Goal: Transaction & Acquisition: Subscribe to service/newsletter

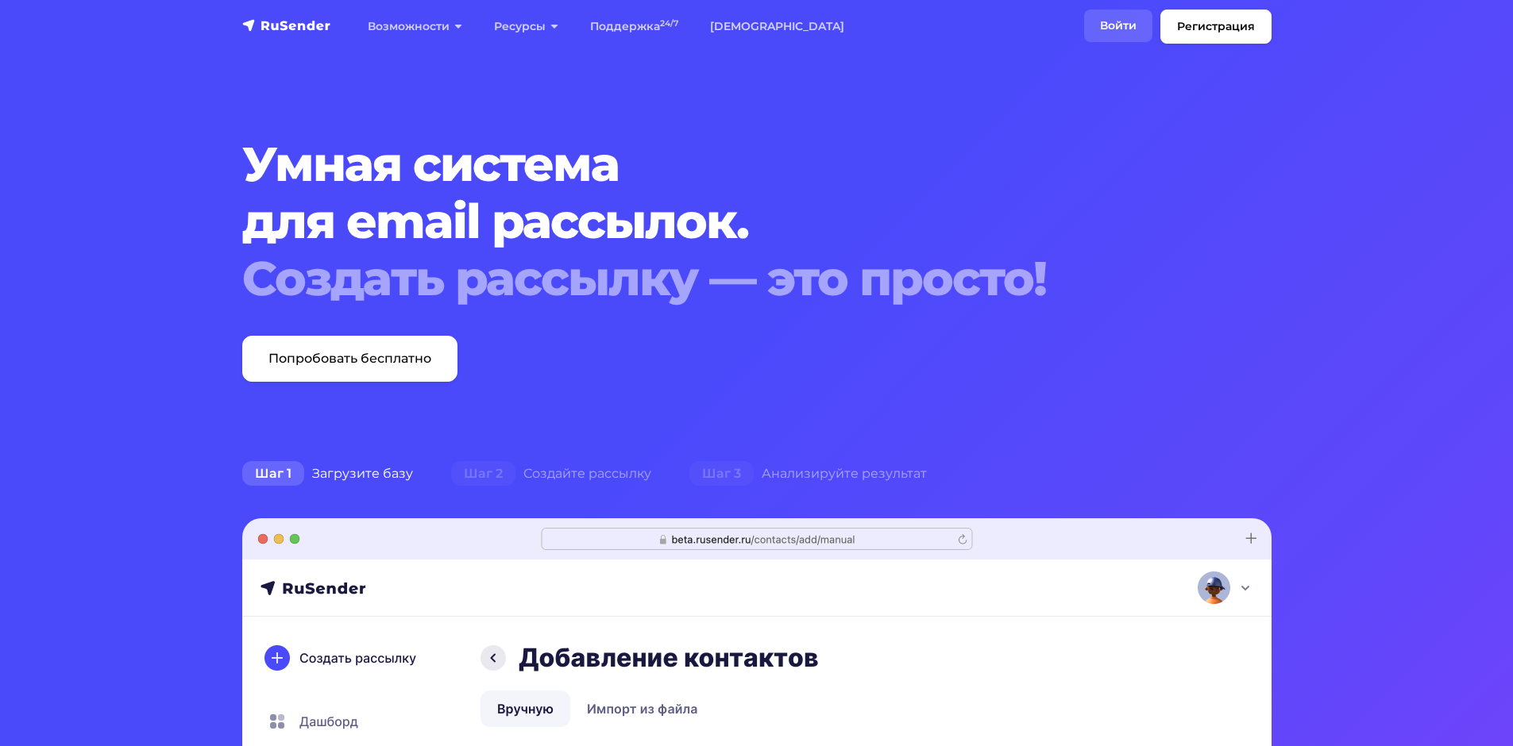
click at [1123, 15] on link "Войти" at bounding box center [1118, 26] width 68 height 33
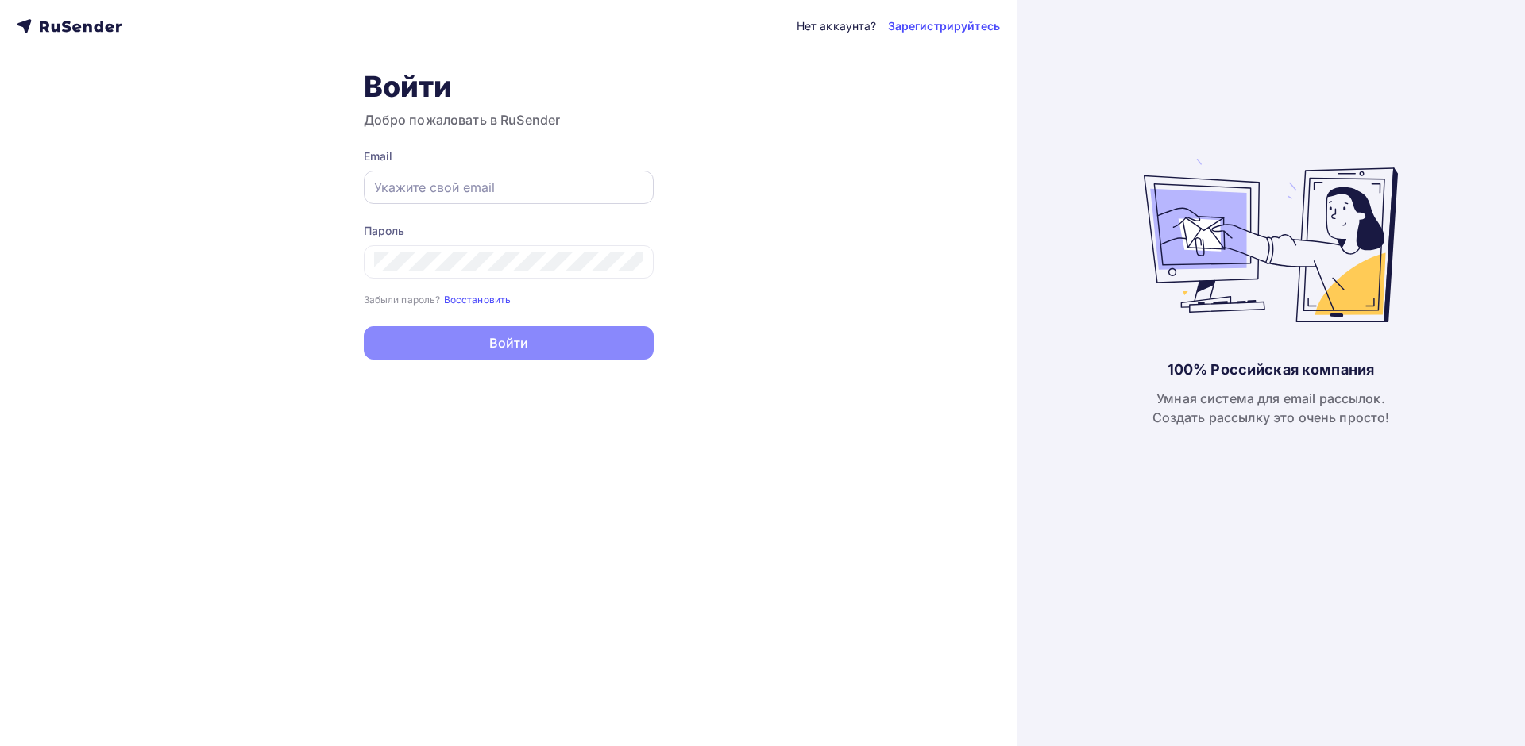
click at [419, 186] on input "text" at bounding box center [508, 187] width 269 height 19
type input "s.savva@mastersoft.ru"
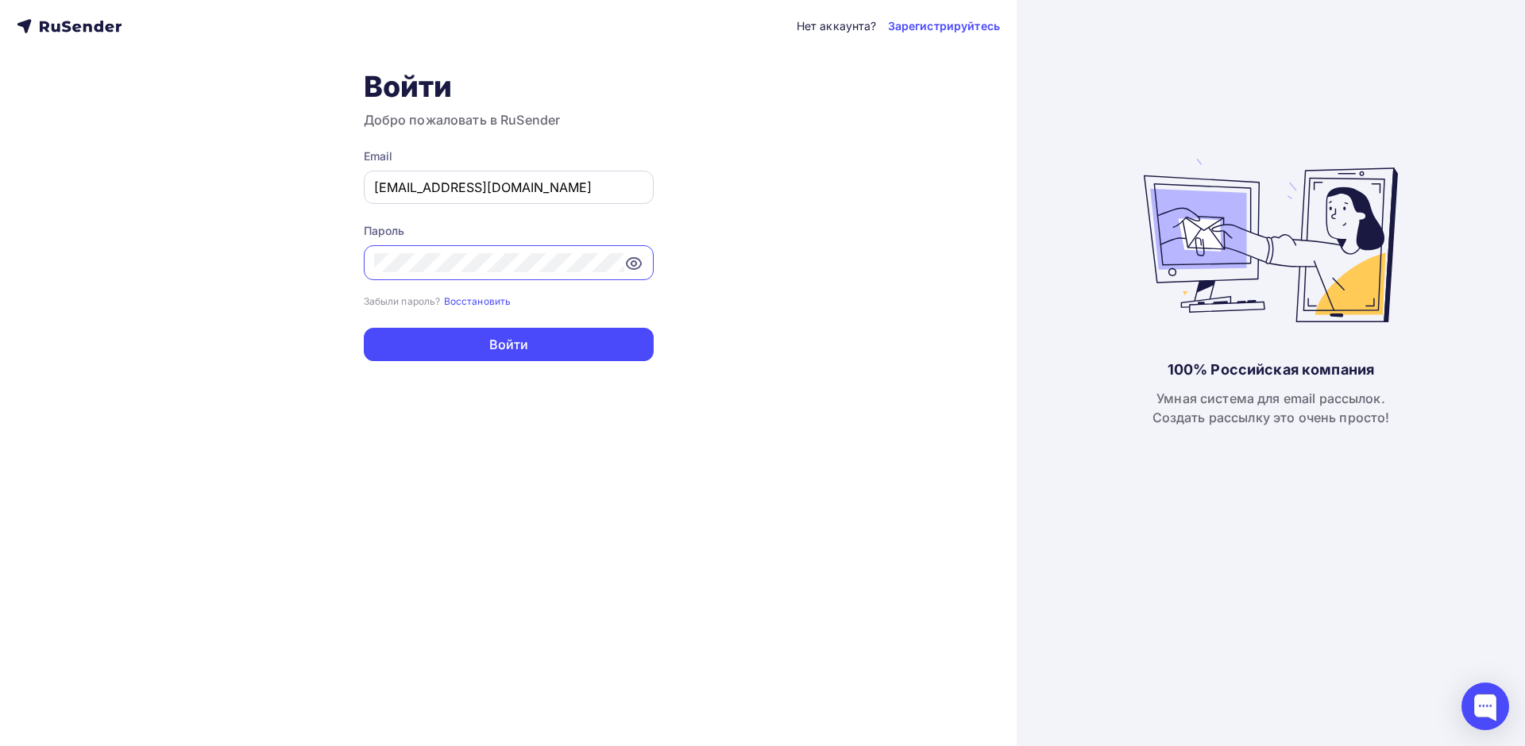
click at [364, 328] on button "Войти" at bounding box center [509, 344] width 290 height 33
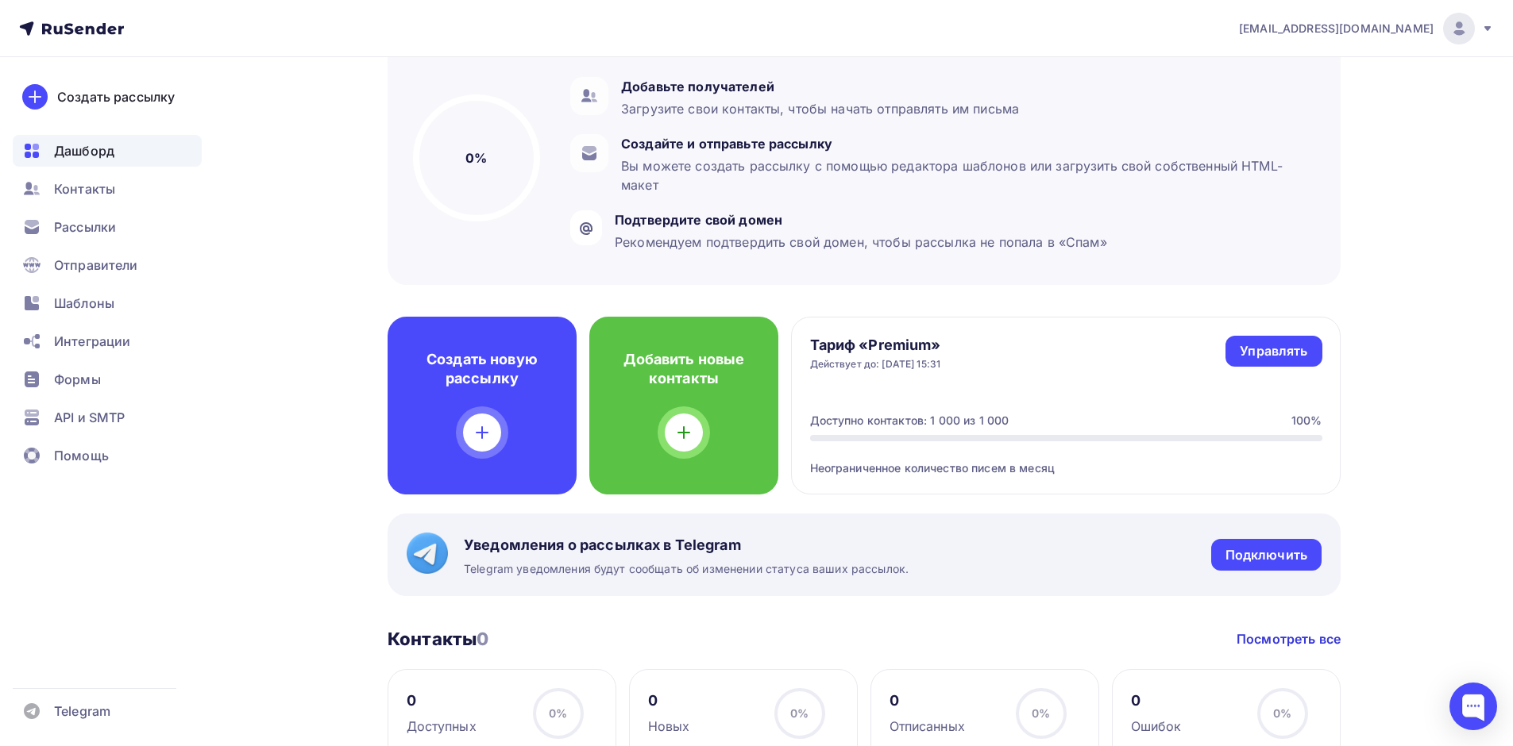
scroll to position [159, 0]
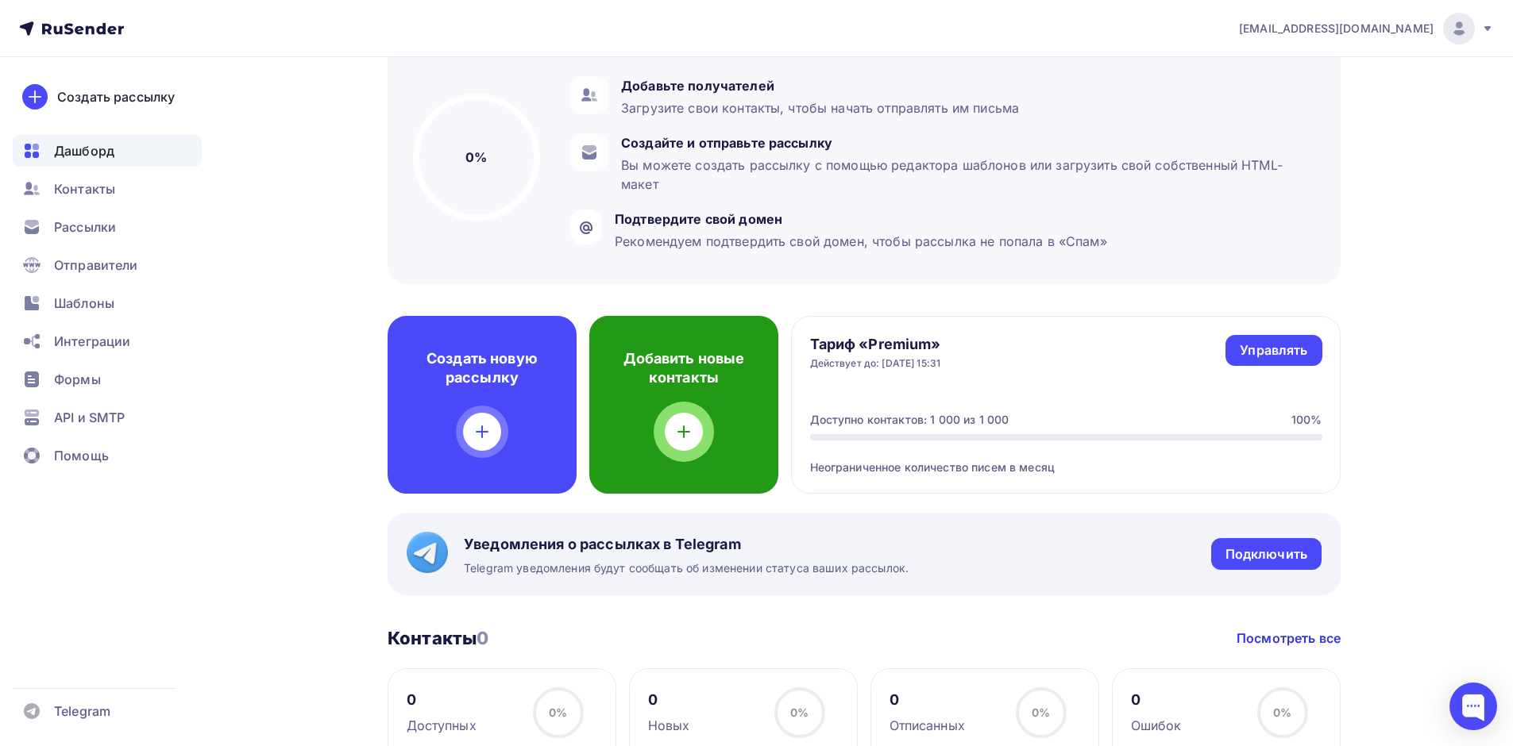
click at [684, 429] on icon at bounding box center [684, 431] width 0 height 11
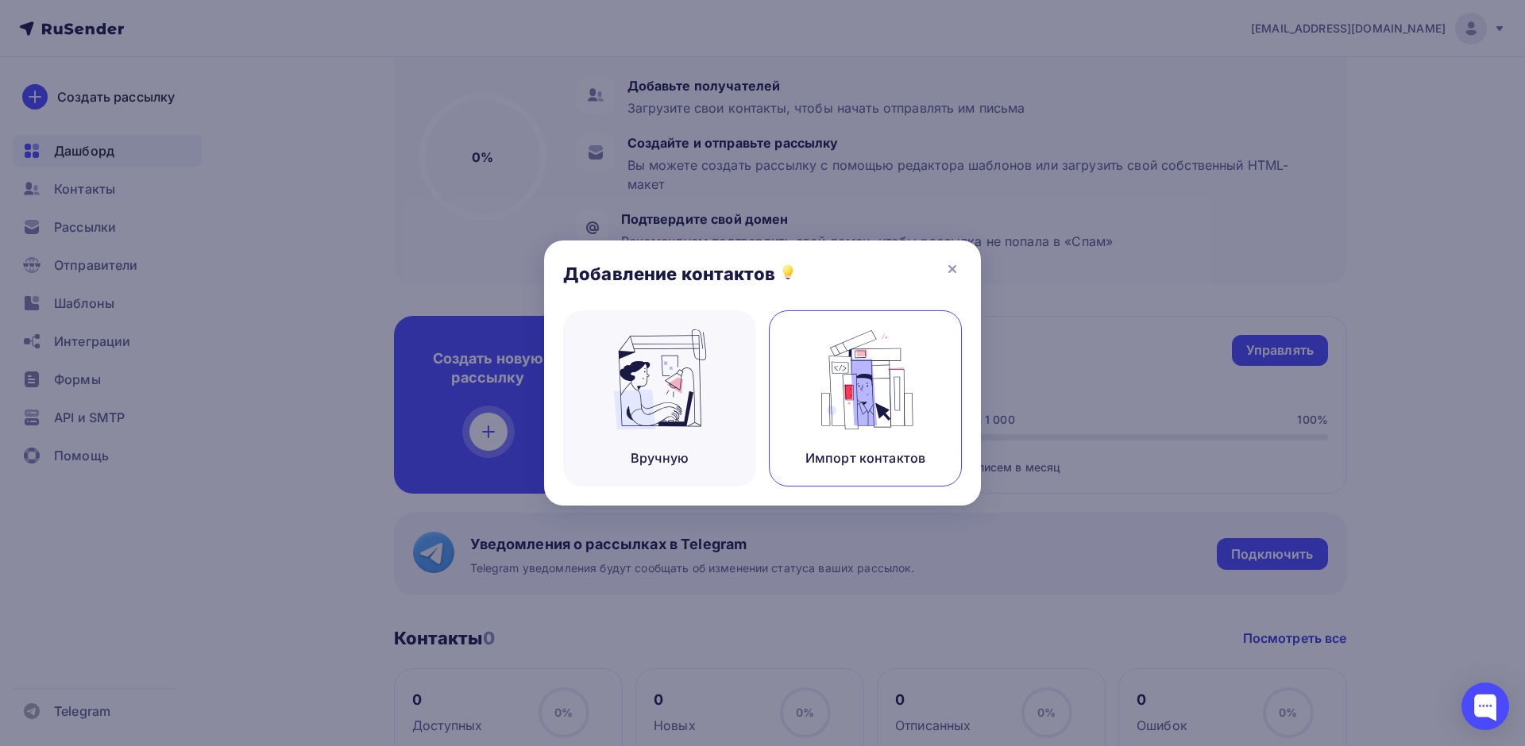
click at [907, 382] on img at bounding box center [865, 380] width 106 height 100
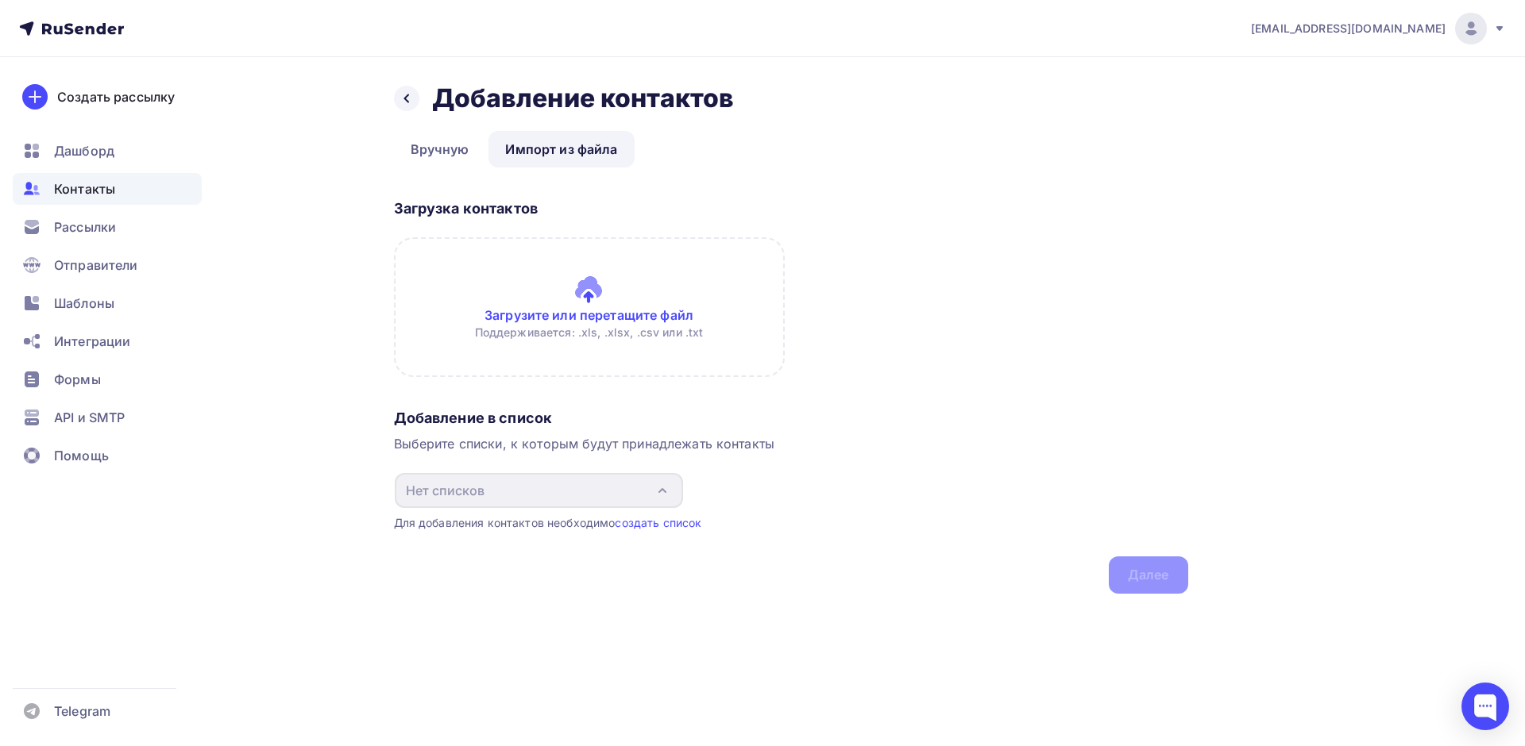
click at [582, 286] on input "file" at bounding box center [589, 307] width 391 height 140
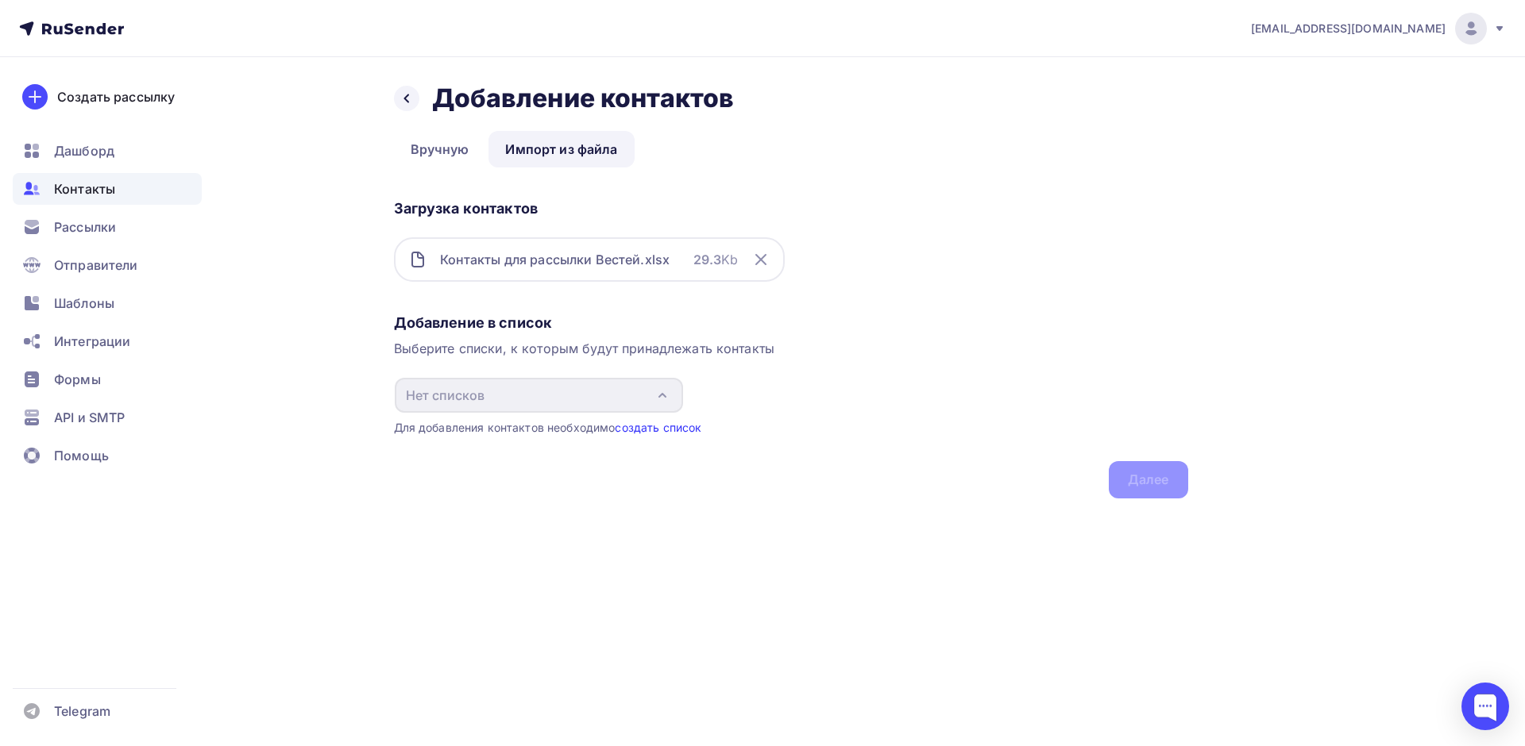
click at [671, 426] on link "создать список" at bounding box center [658, 428] width 87 height 14
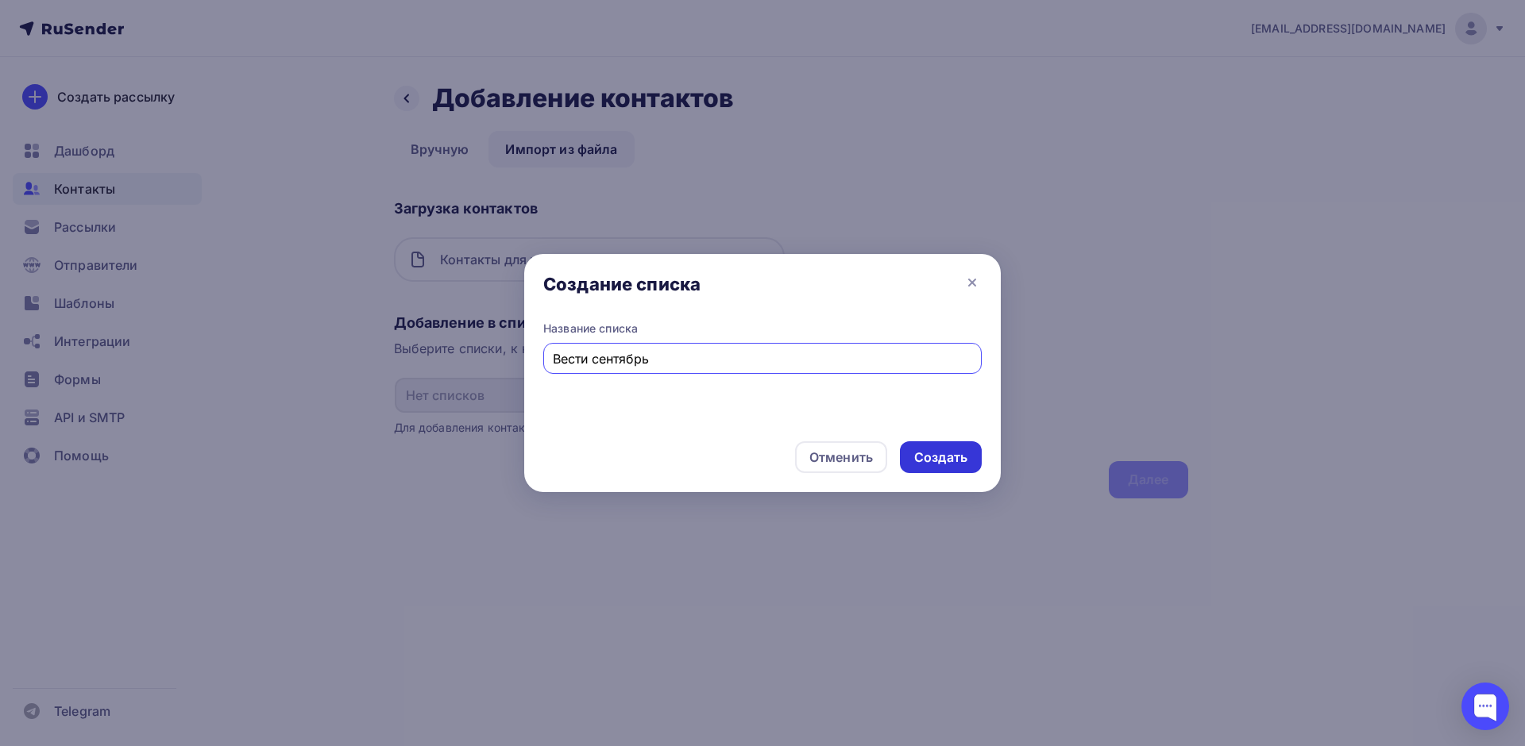
type input "Вести сентябрь"
click at [939, 457] on div "Создать" at bounding box center [940, 458] width 53 height 18
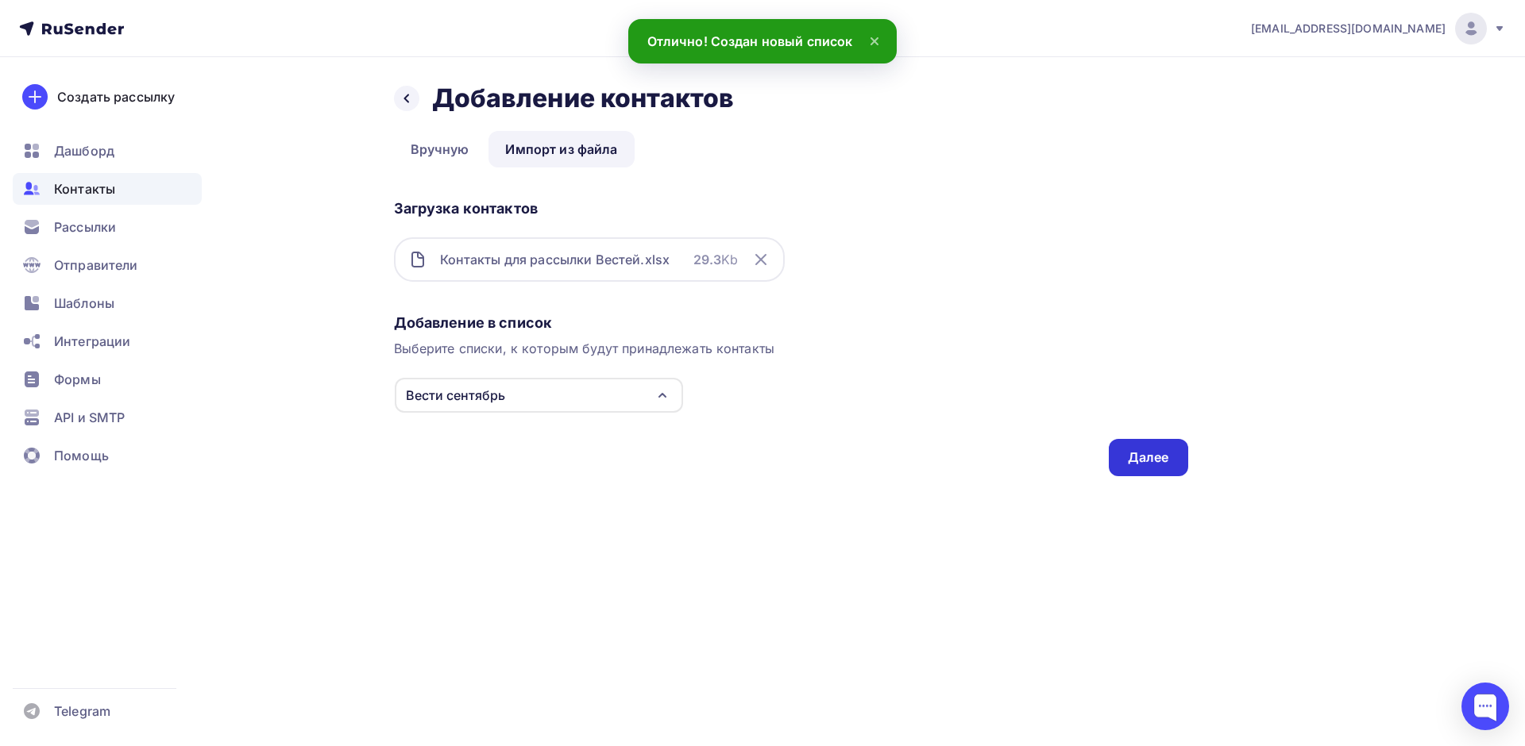
click at [1148, 458] on div "Далее" at bounding box center [1148, 458] width 41 height 18
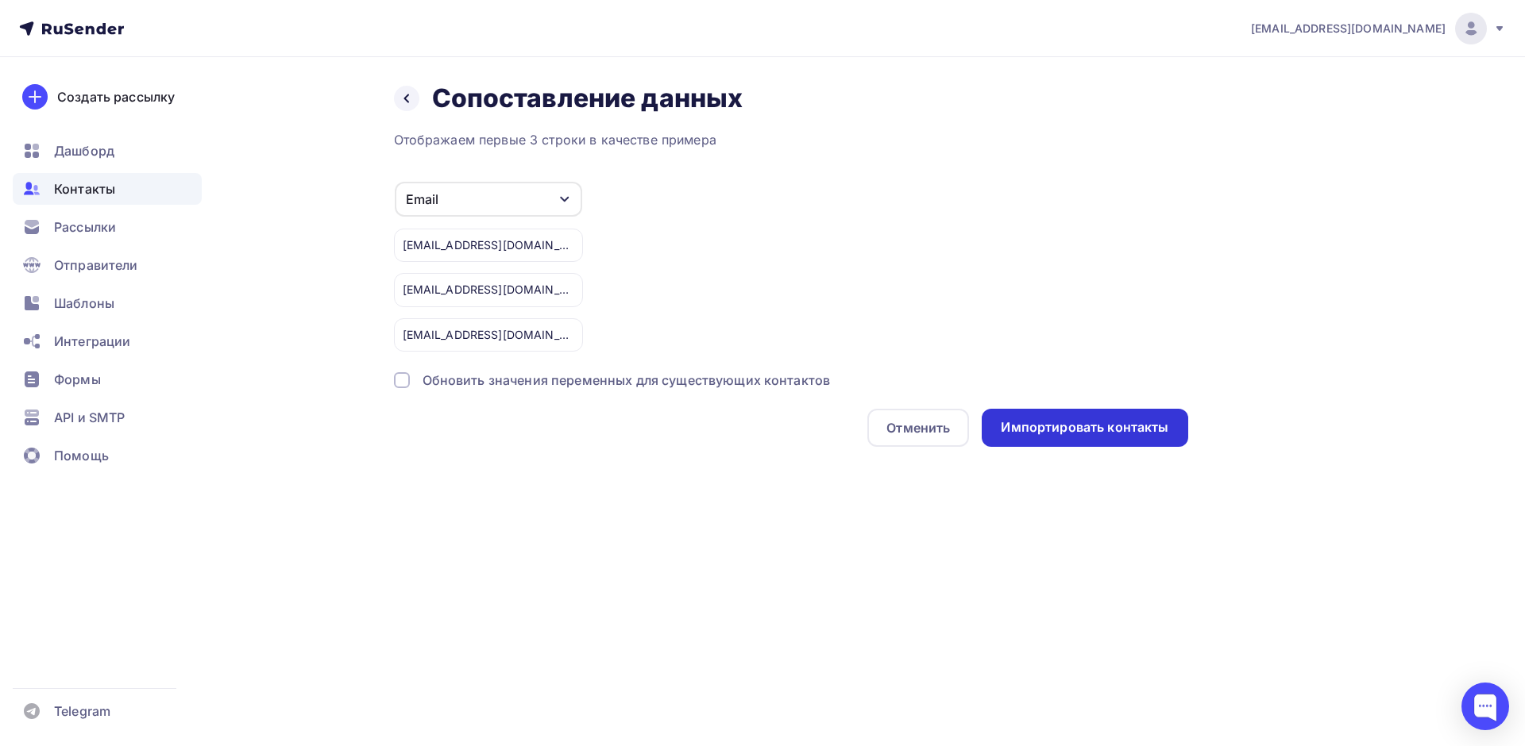
click at [1019, 434] on div "Импортировать контакты" at bounding box center [1085, 428] width 168 height 18
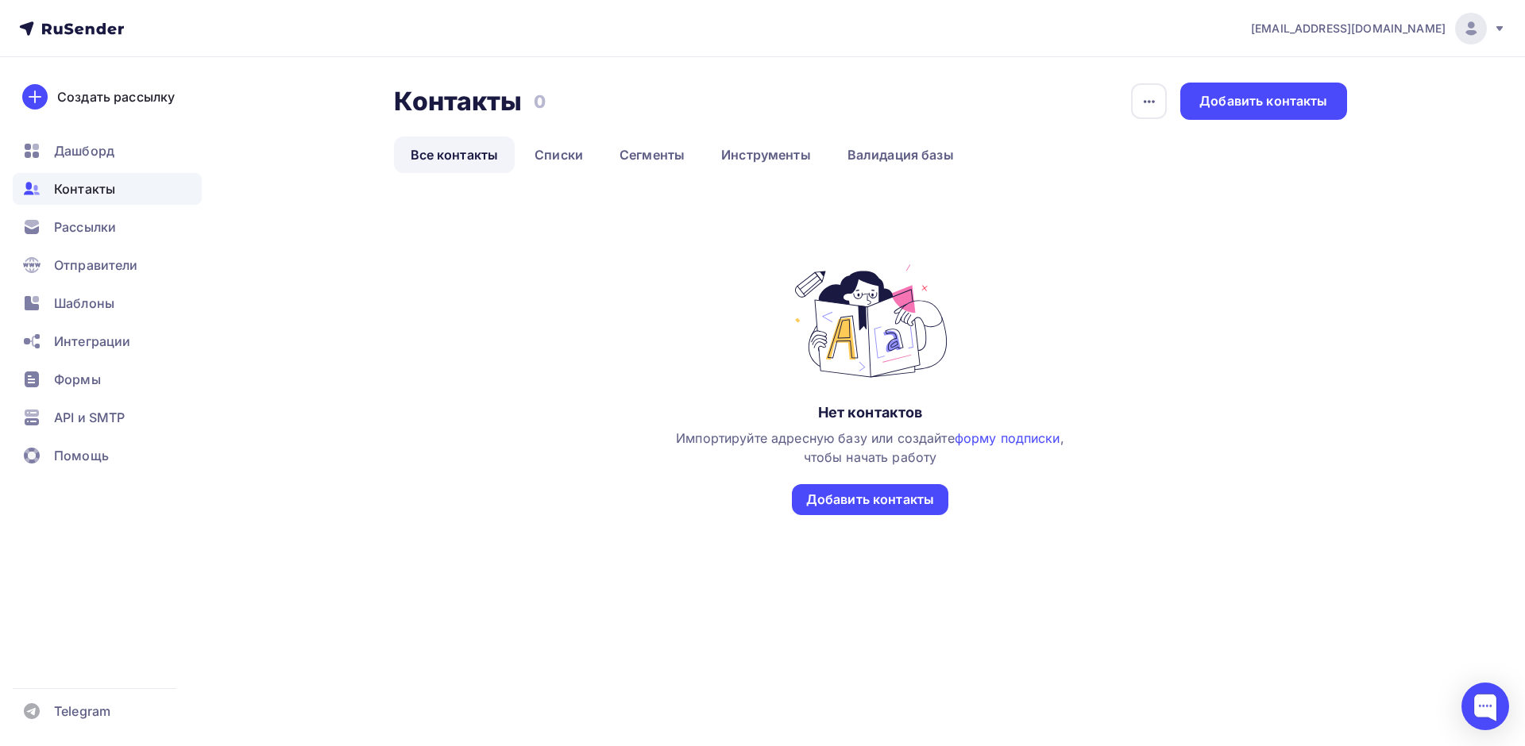
click at [99, 26] on icon at bounding box center [101, 28] width 10 height 11
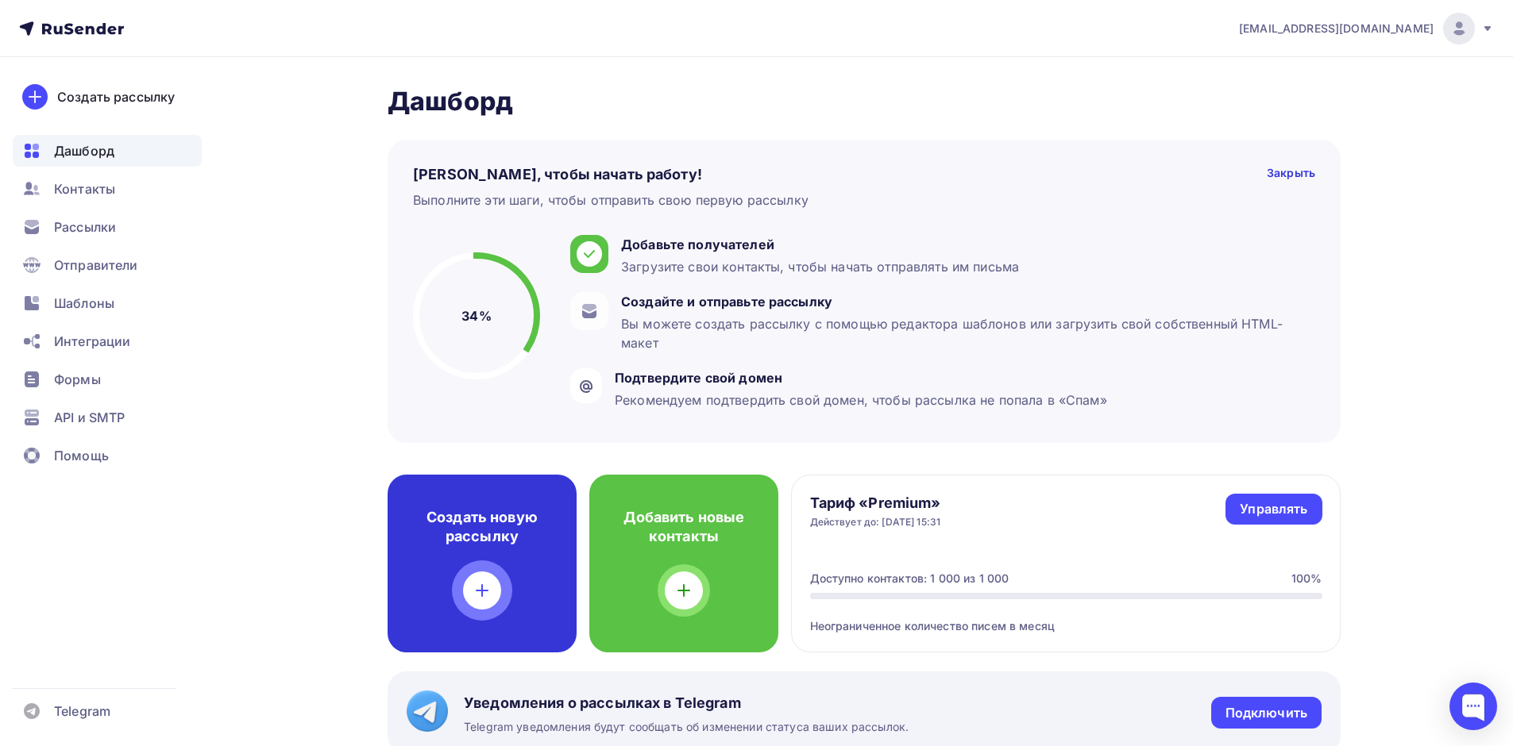
click at [472, 582] on div at bounding box center [482, 591] width 38 height 38
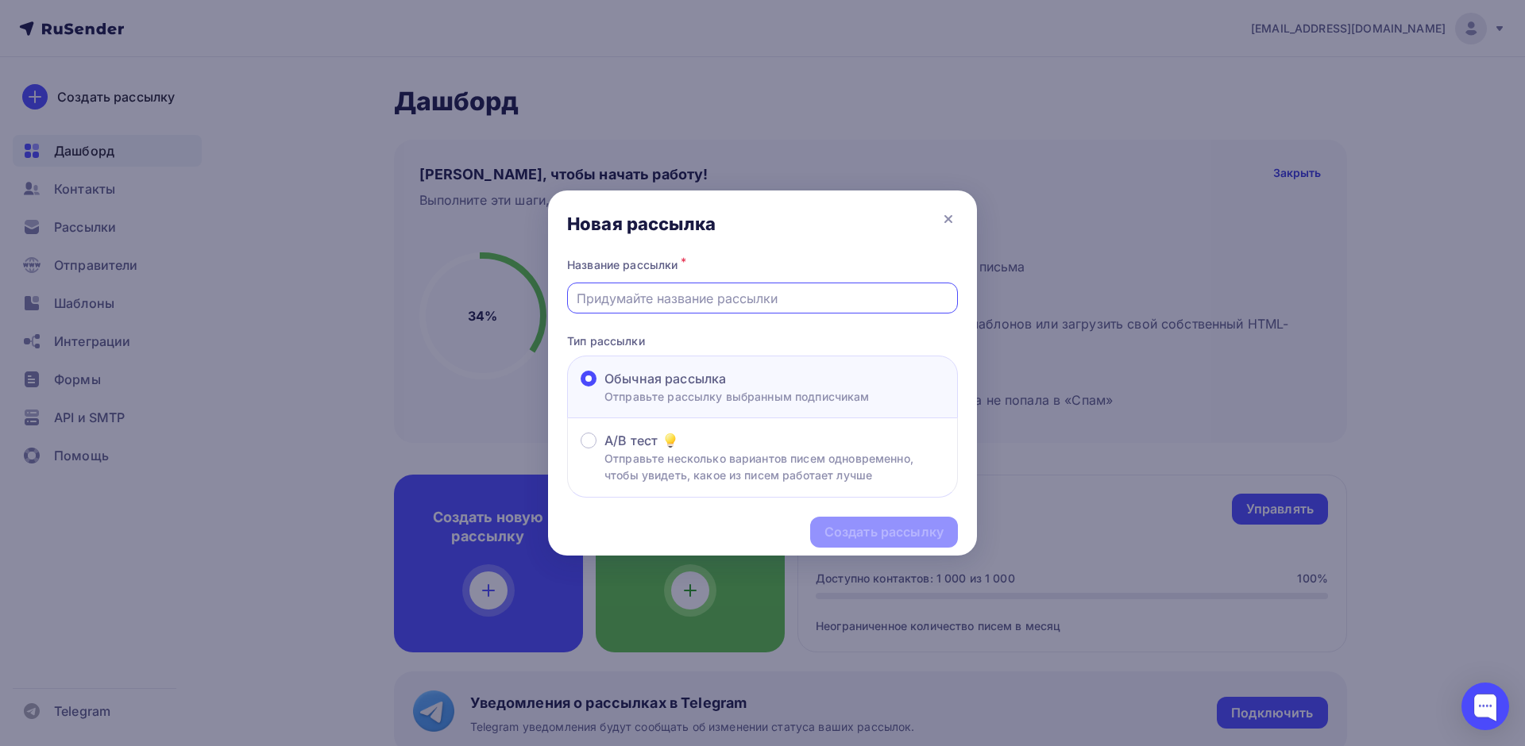
click at [635, 299] on input "text" at bounding box center [763, 298] width 372 height 19
type input "Вести сентябрь"
click at [889, 531] on div "Создать рассылку" at bounding box center [883, 532] width 119 height 18
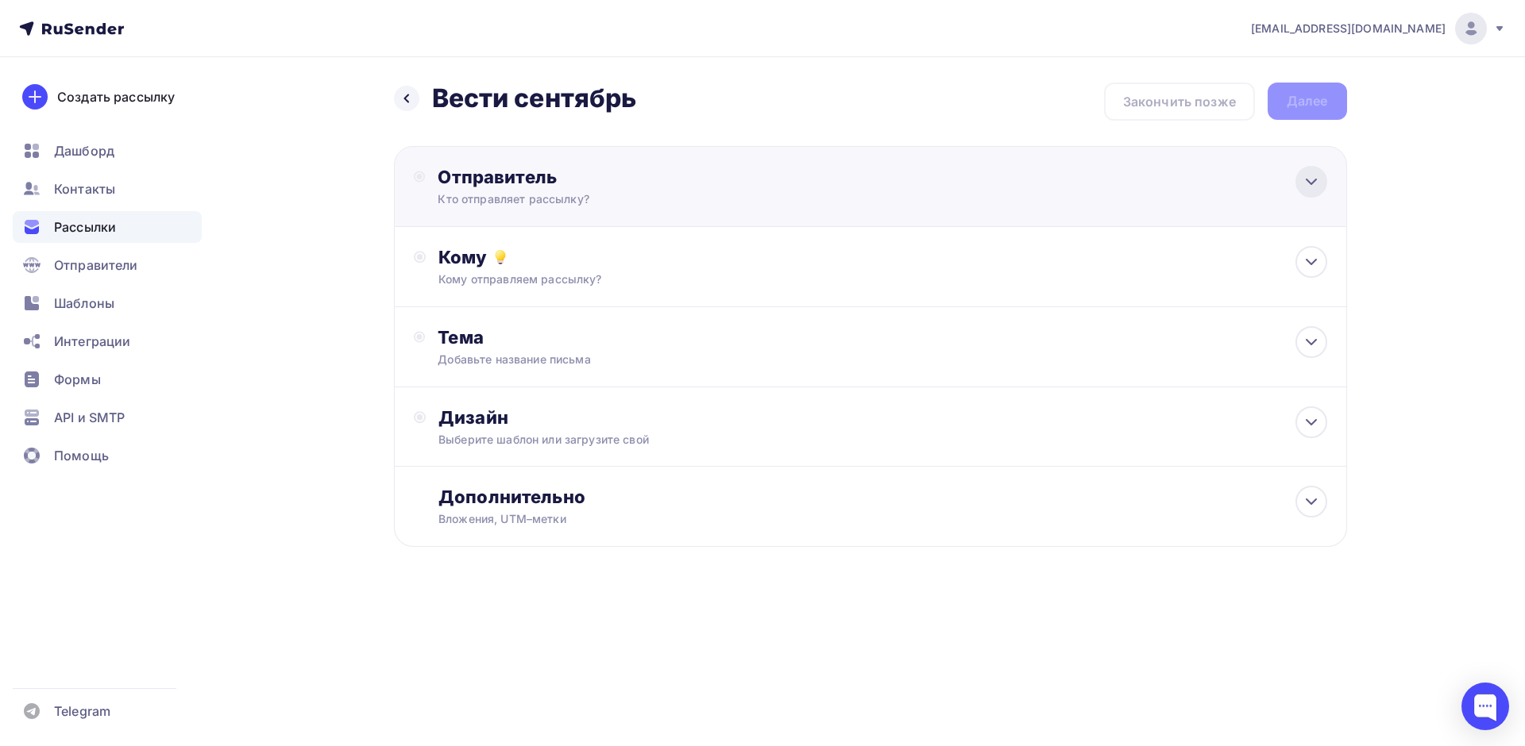
click at [1311, 182] on icon at bounding box center [1311, 181] width 19 height 19
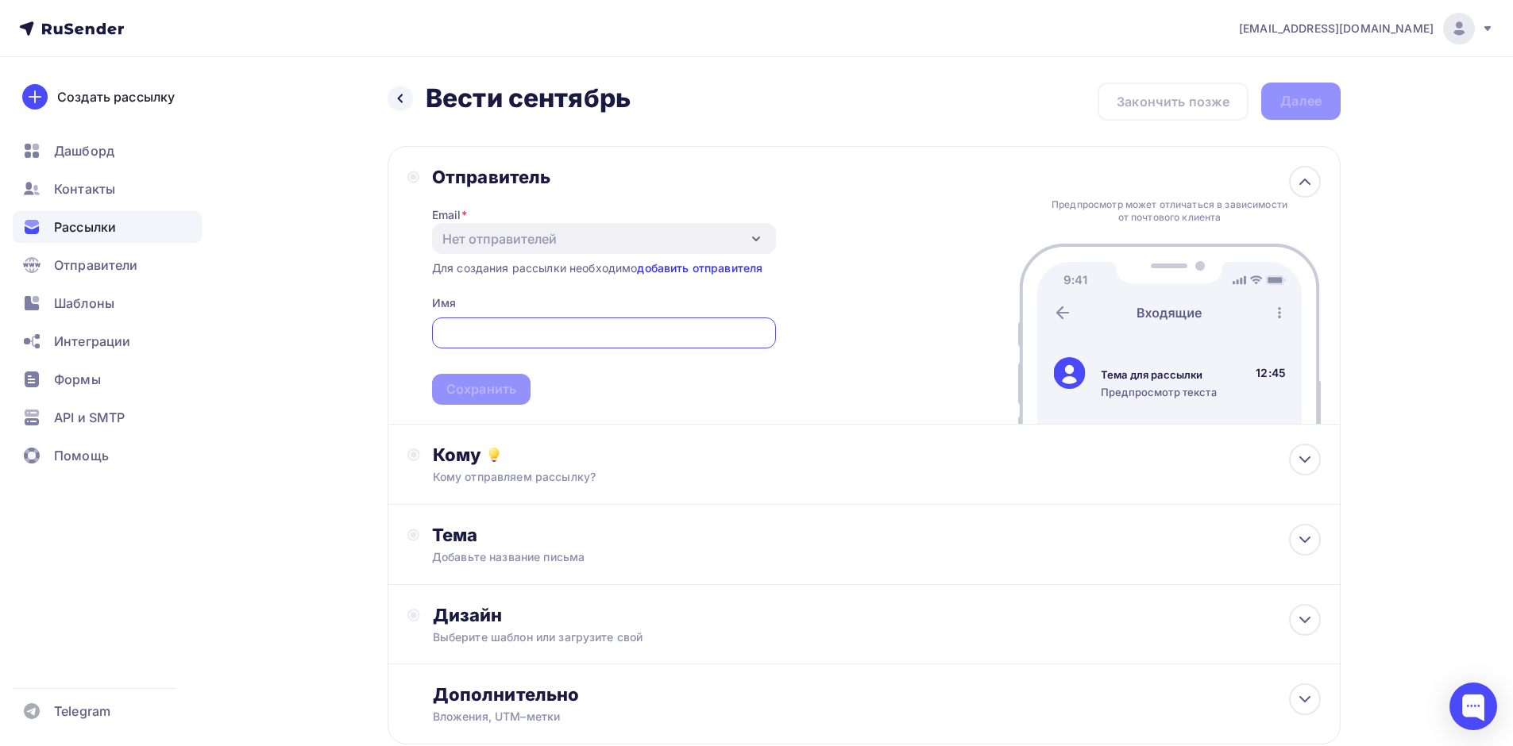
click at [670, 266] on link "добавить отправителя" at bounding box center [699, 268] width 125 height 14
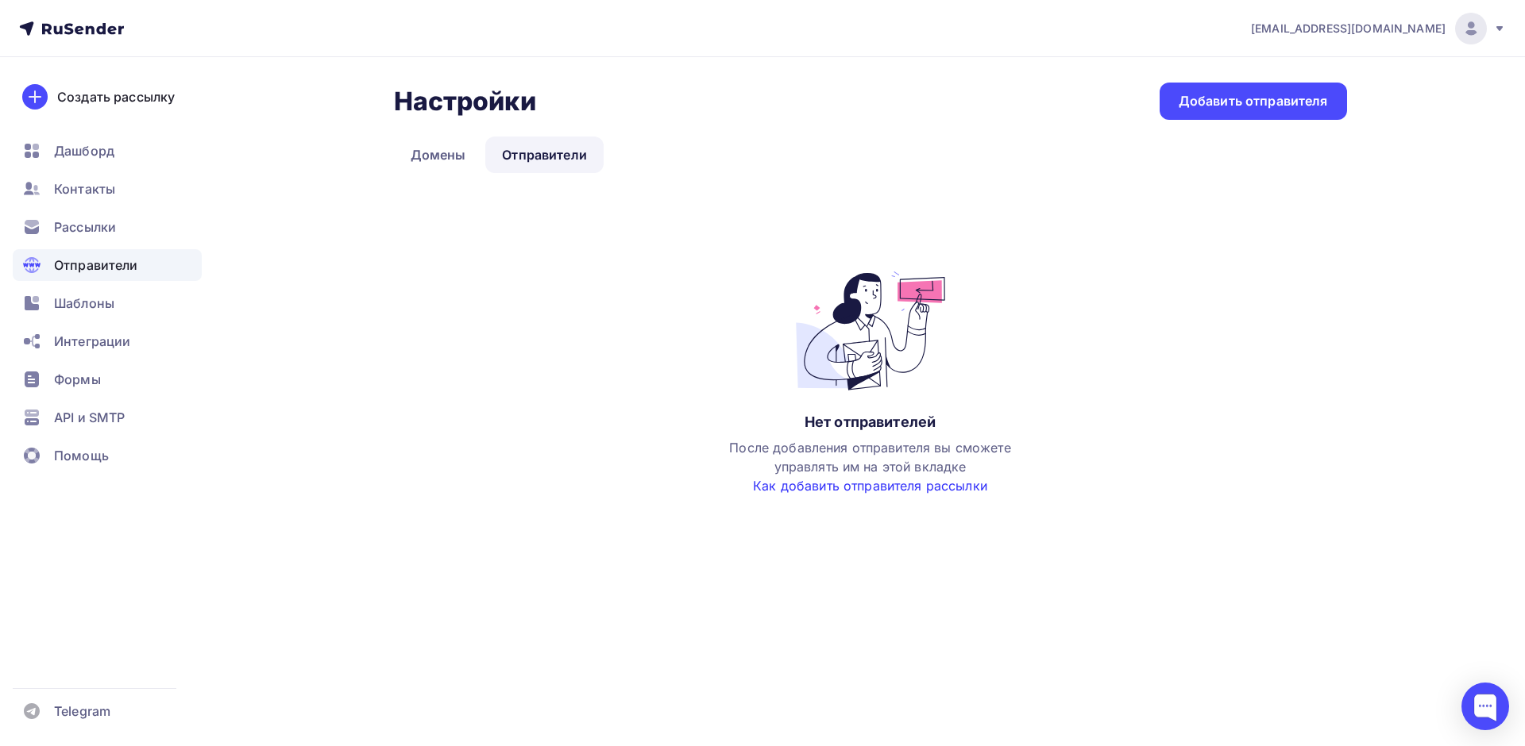
click at [835, 480] on link "Как добавить отправителя рассылки" at bounding box center [870, 486] width 234 height 16
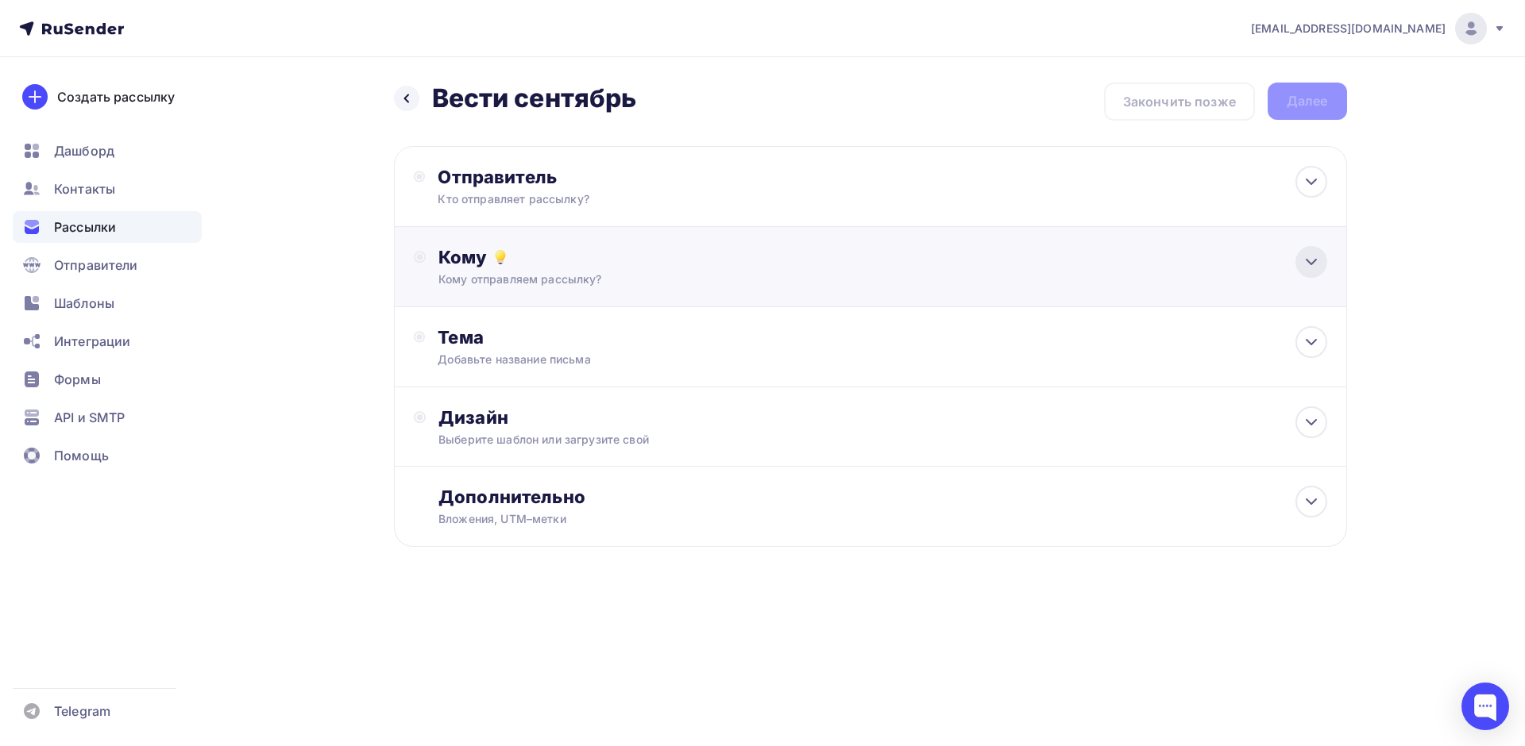
click at [1307, 260] on icon at bounding box center [1311, 262] width 10 height 5
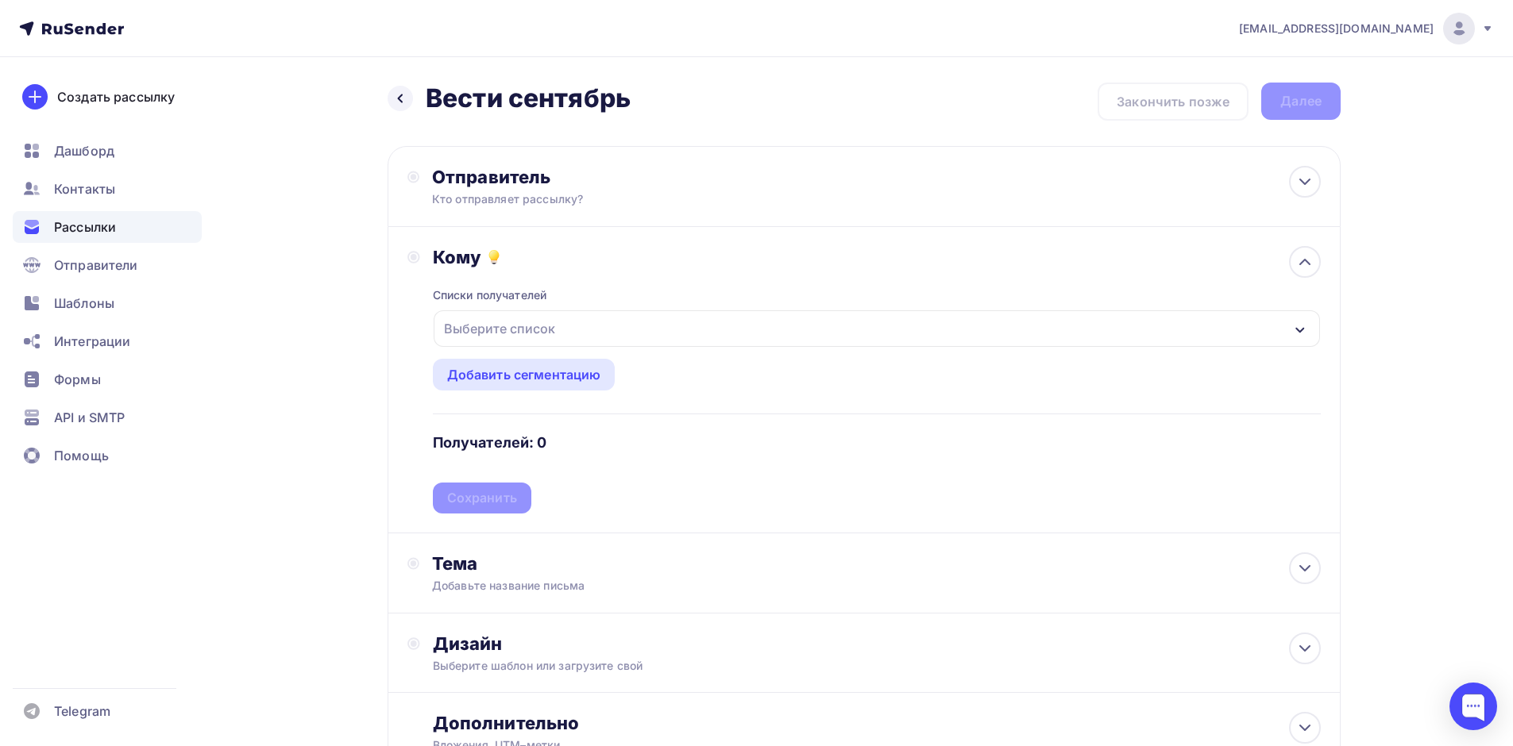
click at [827, 328] on div "Выберите список" at bounding box center [877, 329] width 886 height 37
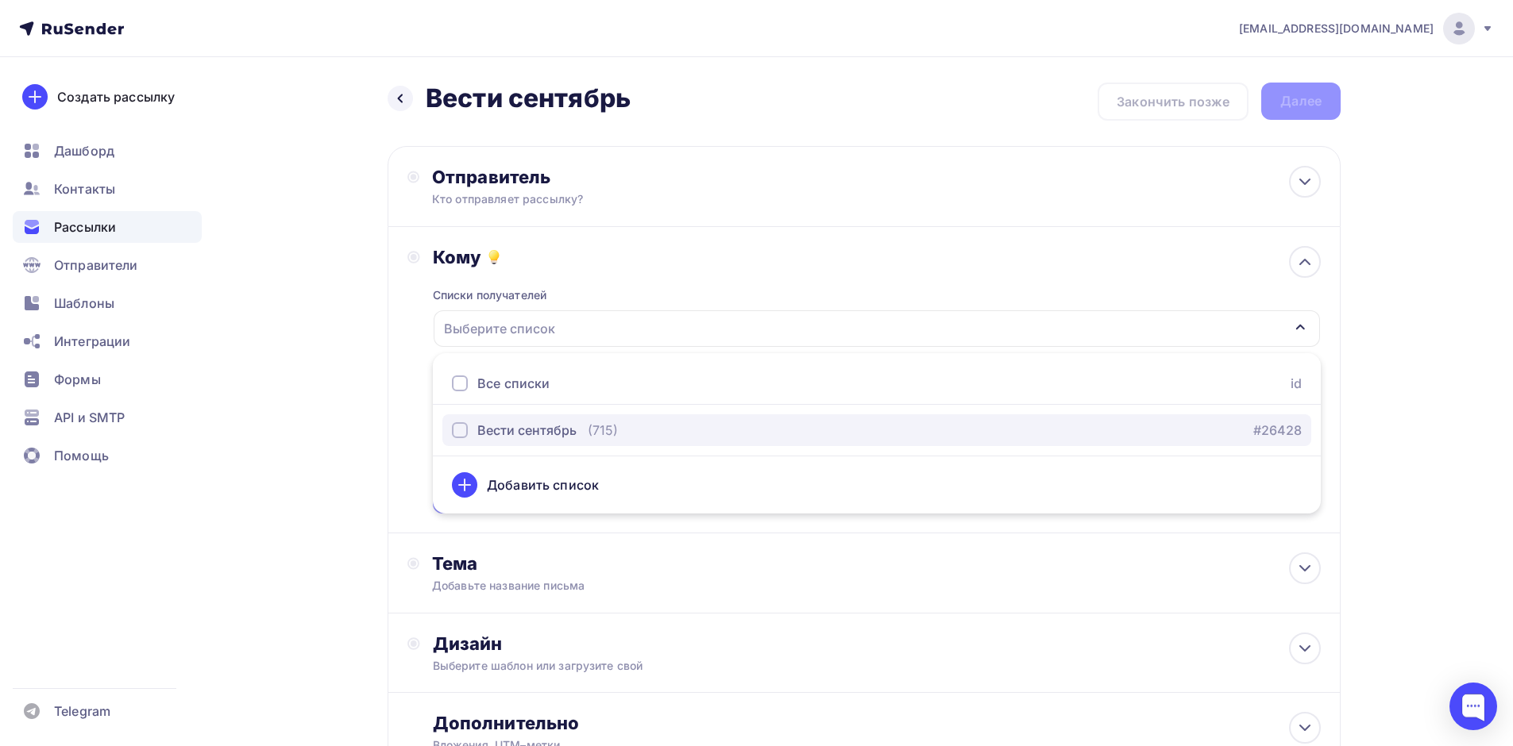
click at [782, 434] on div "Вести сентябрь (715) #26428" at bounding box center [877, 430] width 850 height 19
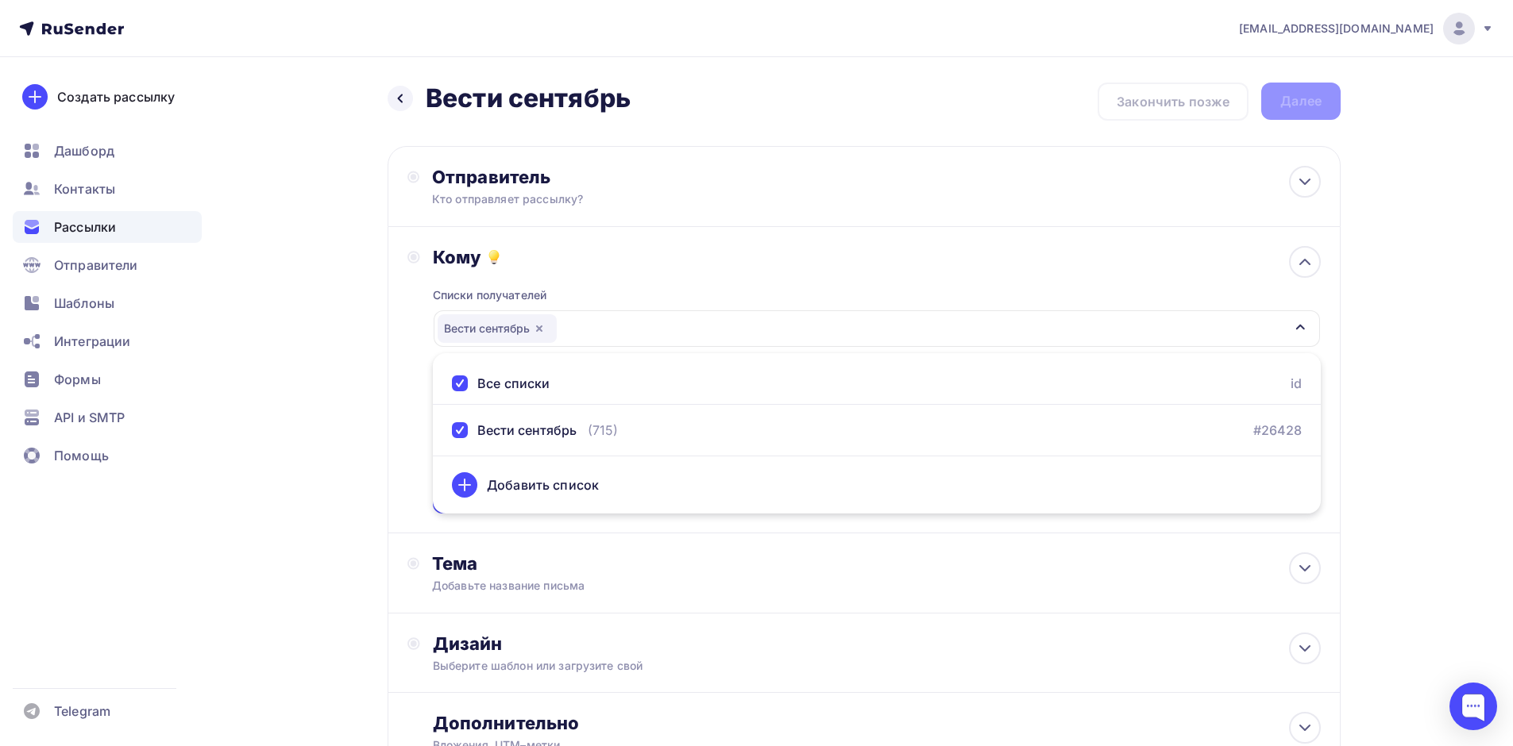
click at [280, 412] on div "Назад Вести сентябрь Вести сентябрь Закончить позже Далее Отправитель Кто отпра…" at bounding box center [757, 466] width 1302 height 819
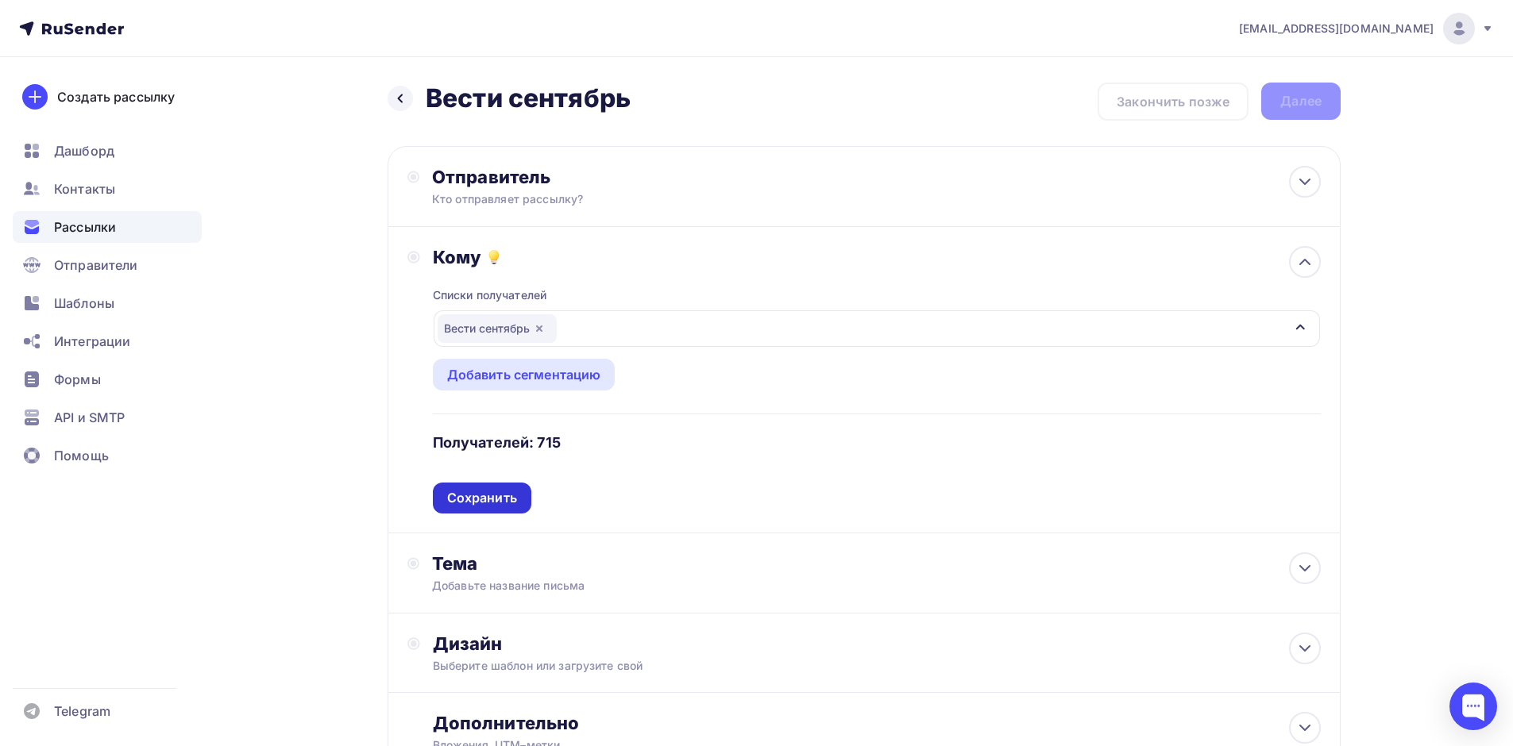
click at [507, 493] on div "Сохранить" at bounding box center [482, 498] width 70 height 18
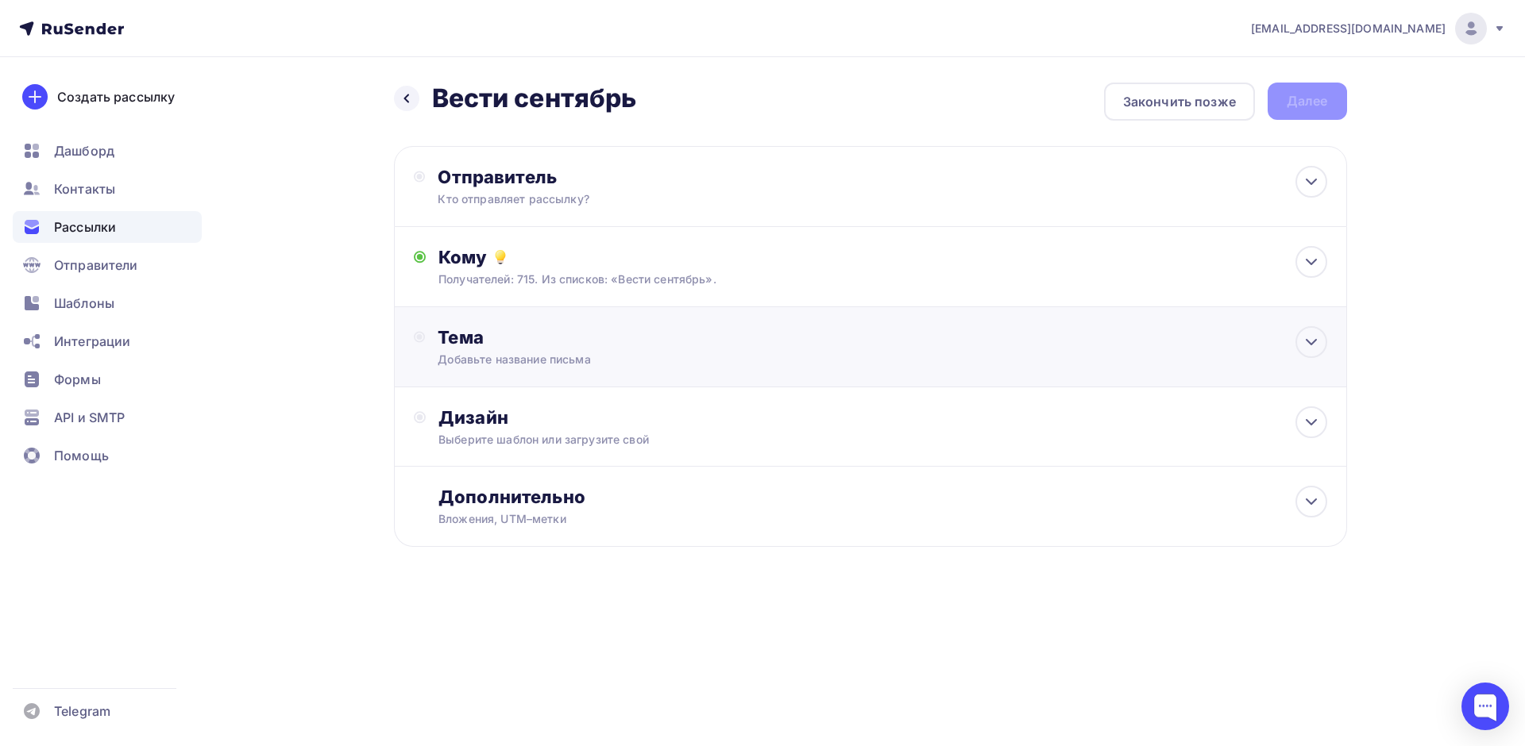
click at [486, 349] on div "Тема Добавьте название письма Тема * Рекомендуем использовать не более 150 симв…" at bounding box center [595, 346] width 314 height 41
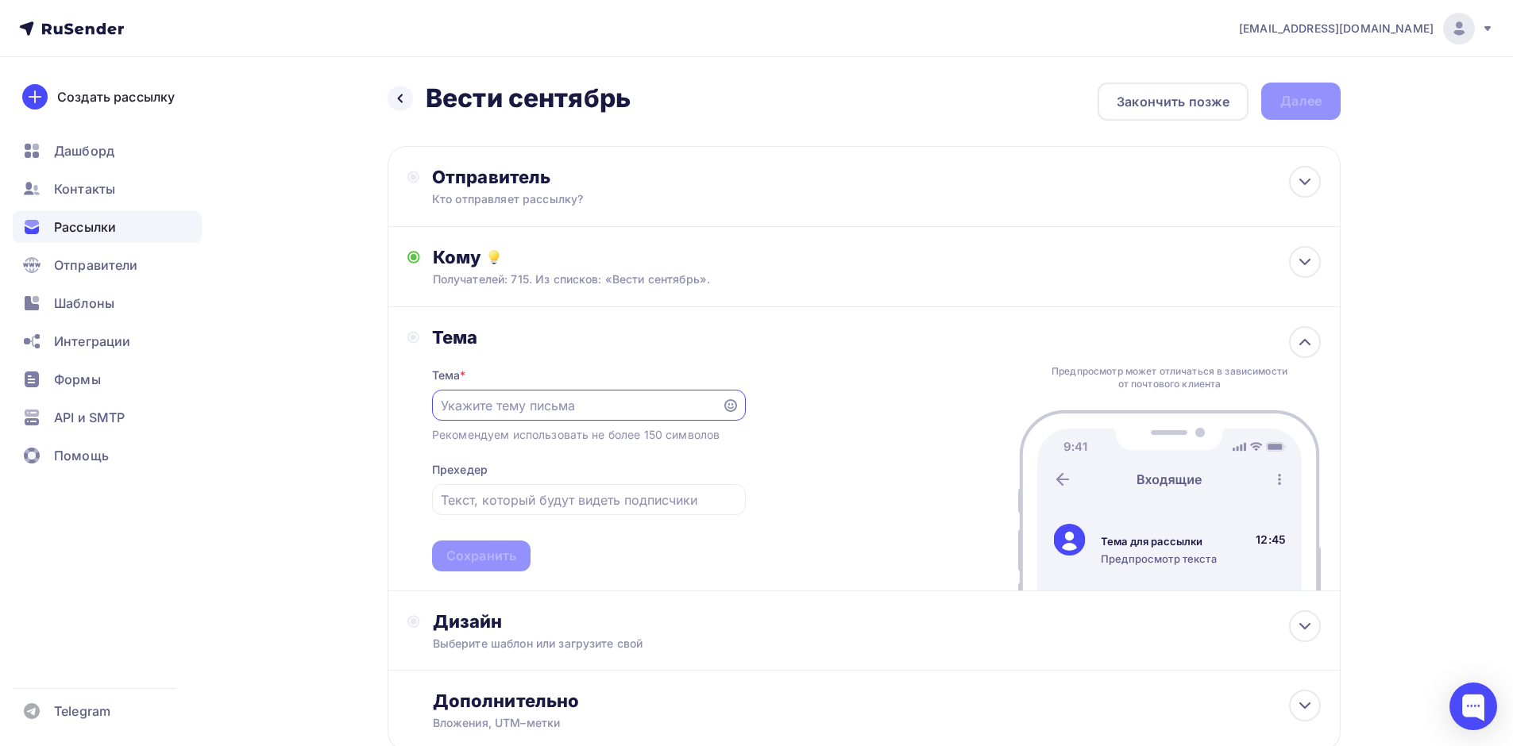
paste input "Новый выпуск издания "Вести ГАРАНТа""
type input "Новый выпуск издания "Вести ГАРАНТа""
click at [849, 533] on div "Тема Тема * Новый выпуск издания "Вести ГАРАНТа" Рекомендуем использовать не бо…" at bounding box center [864, 449] width 953 height 284
click at [468, 549] on div "Сохранить" at bounding box center [481, 556] width 70 height 18
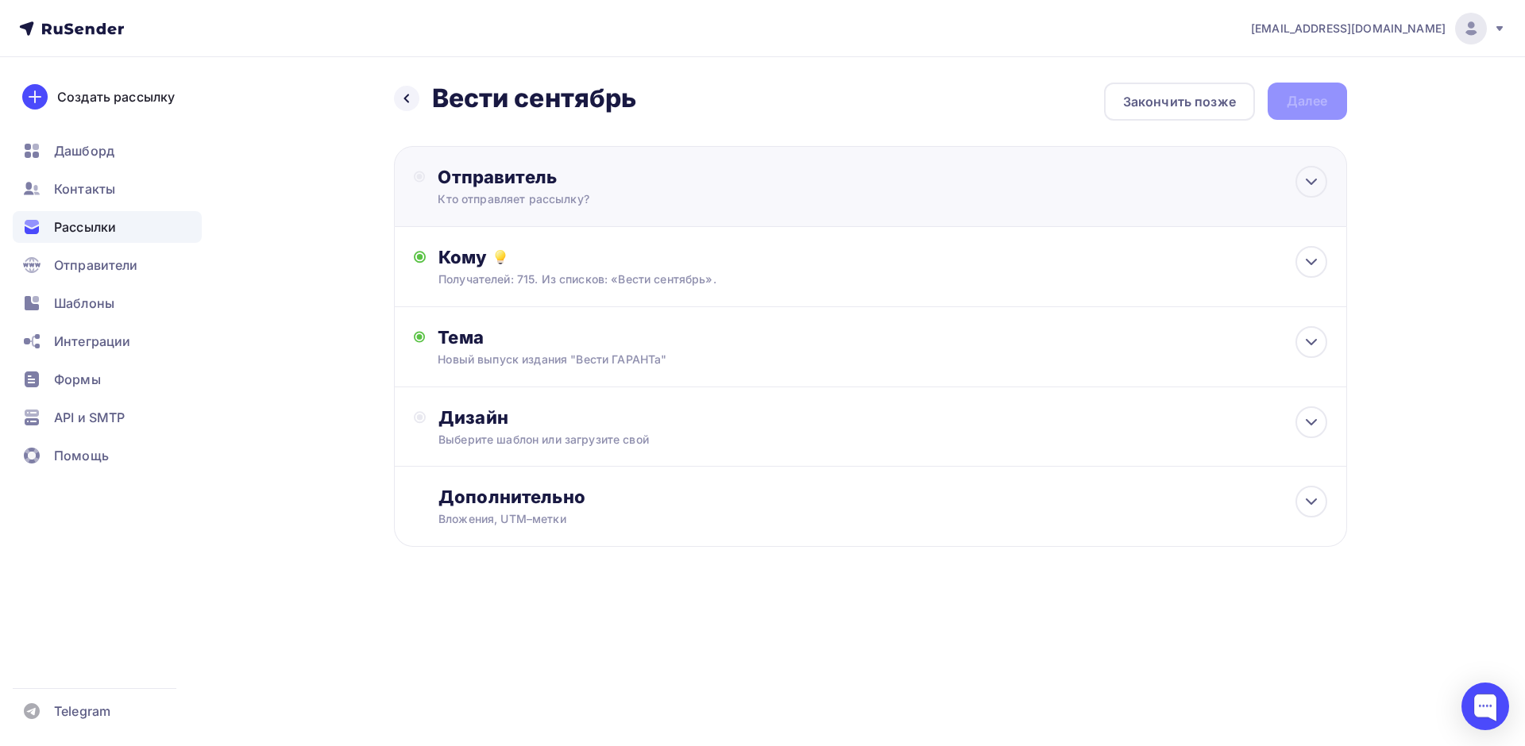
click at [510, 192] on div "Кто отправляет рассылку?" at bounding box center [593, 199] width 310 height 16
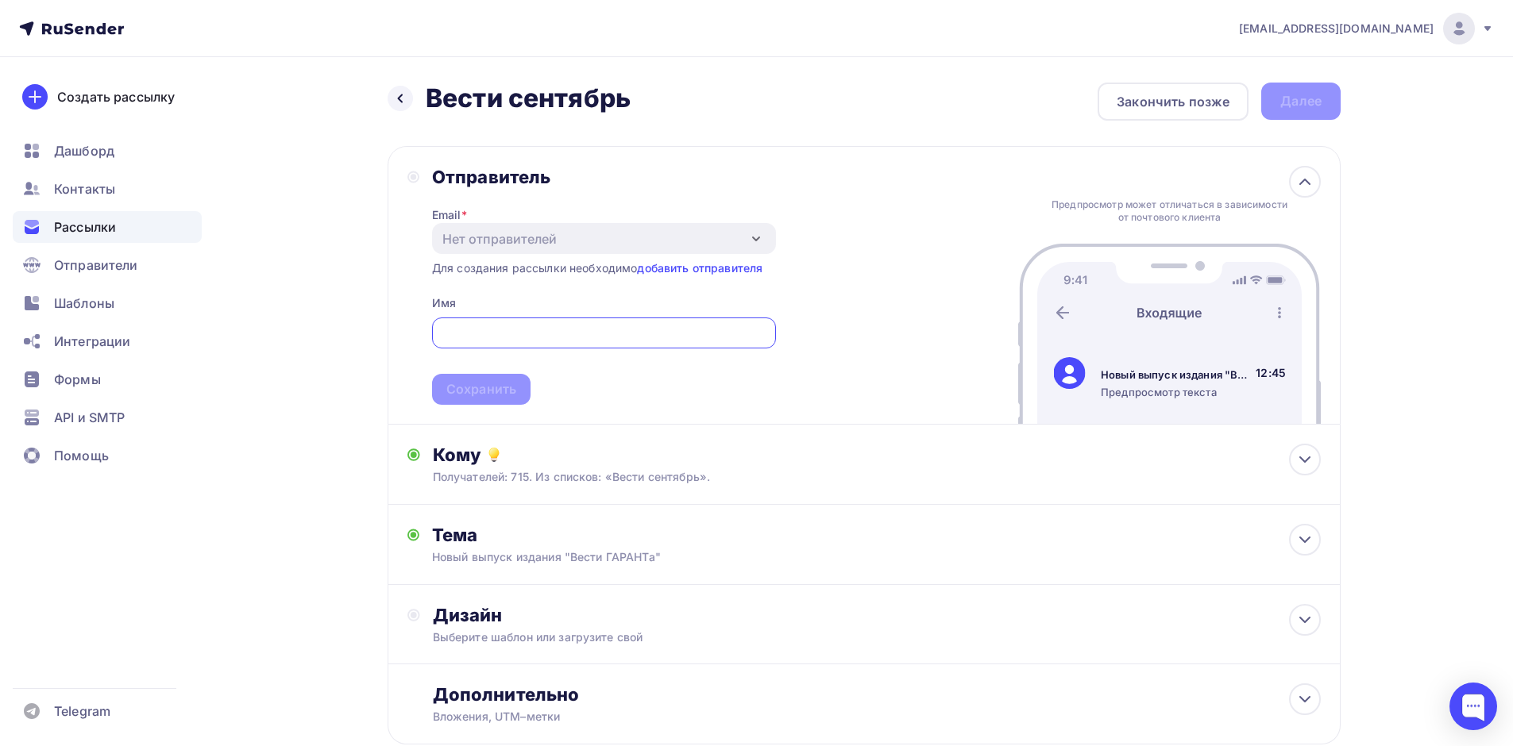
click at [532, 339] on input "text" at bounding box center [604, 333] width 326 height 19
click at [719, 267] on link "добавить отправителя" at bounding box center [699, 268] width 125 height 14
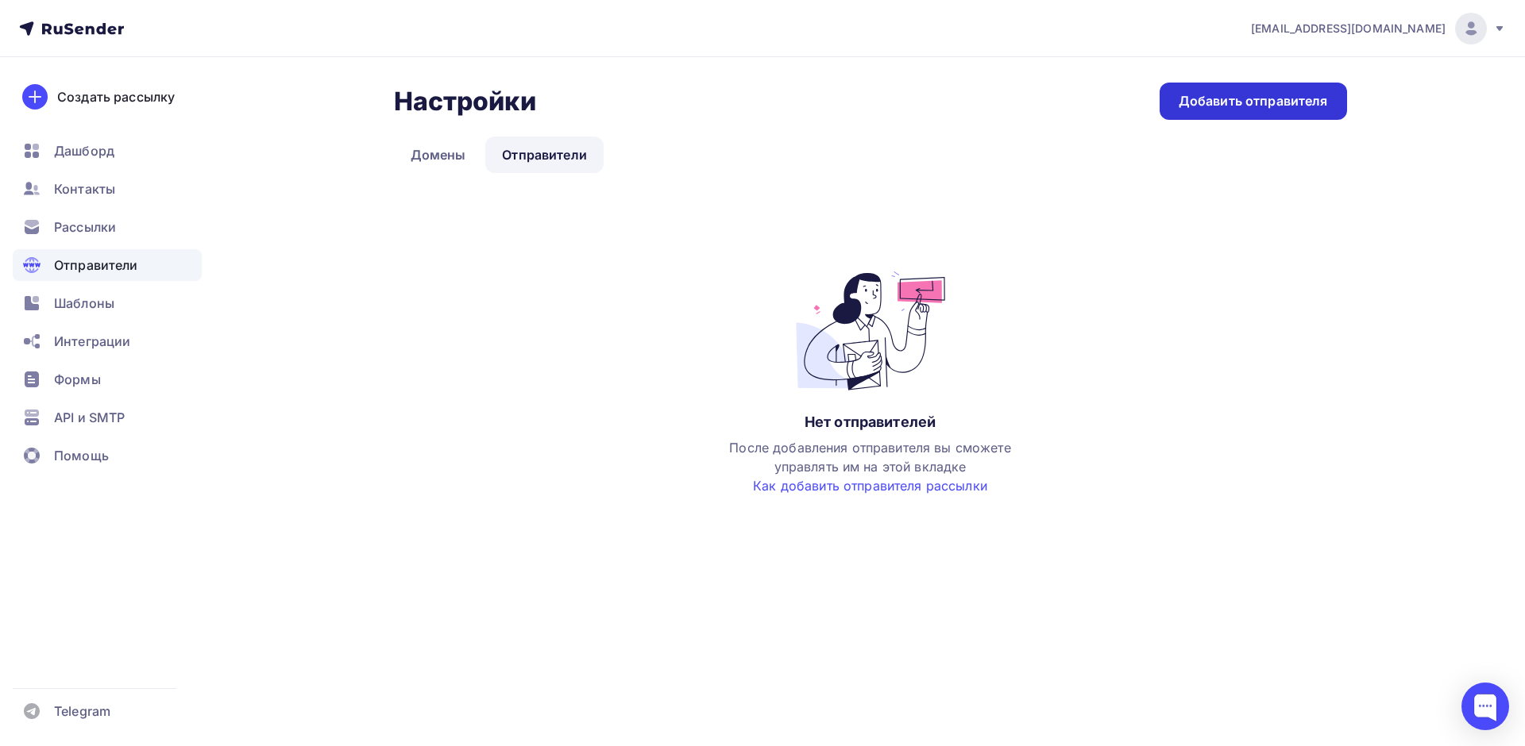
click at [1225, 103] on div "Добавить отправителя" at bounding box center [1252, 101] width 149 height 18
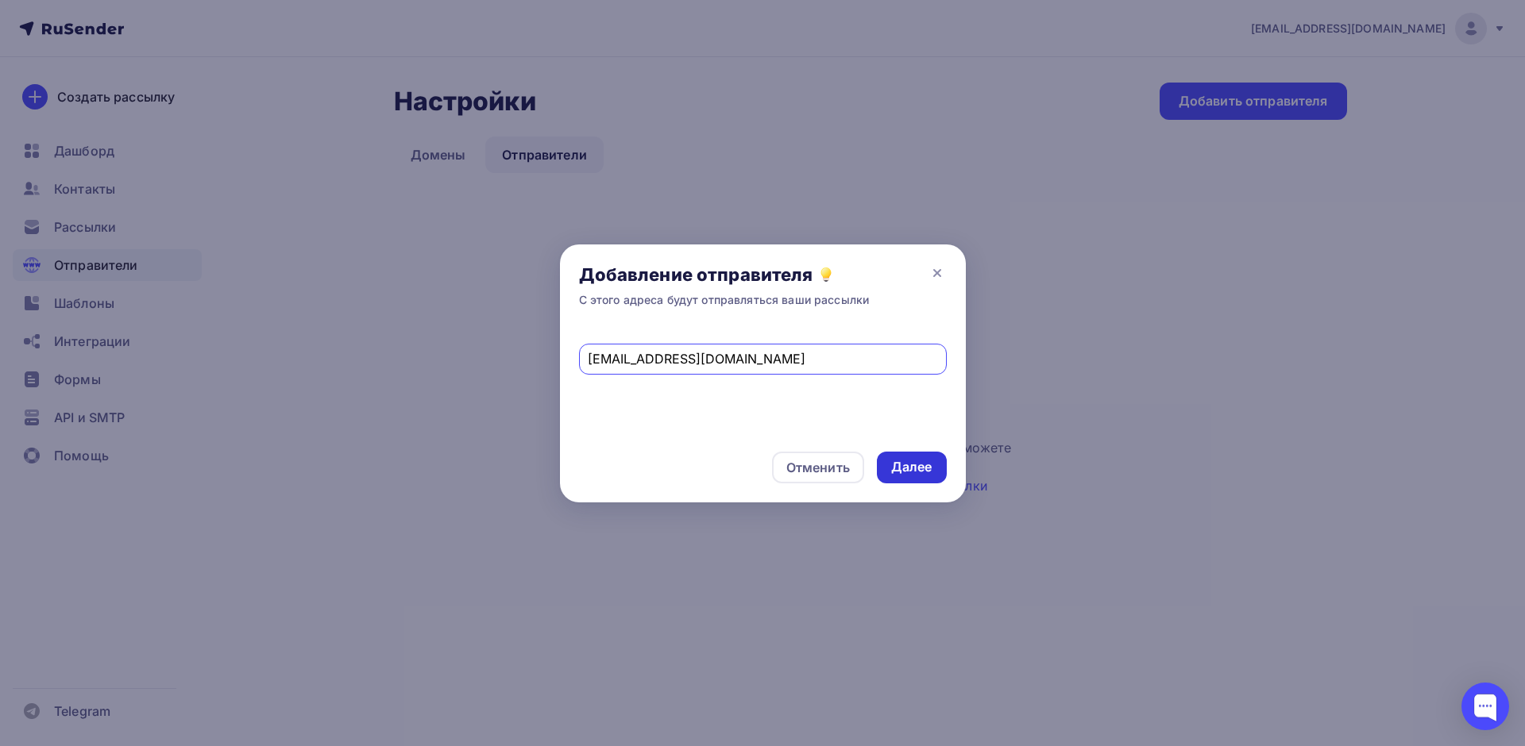
type input "garant@mastersoft.ru"
click at [922, 465] on div "Далее" at bounding box center [911, 467] width 41 height 18
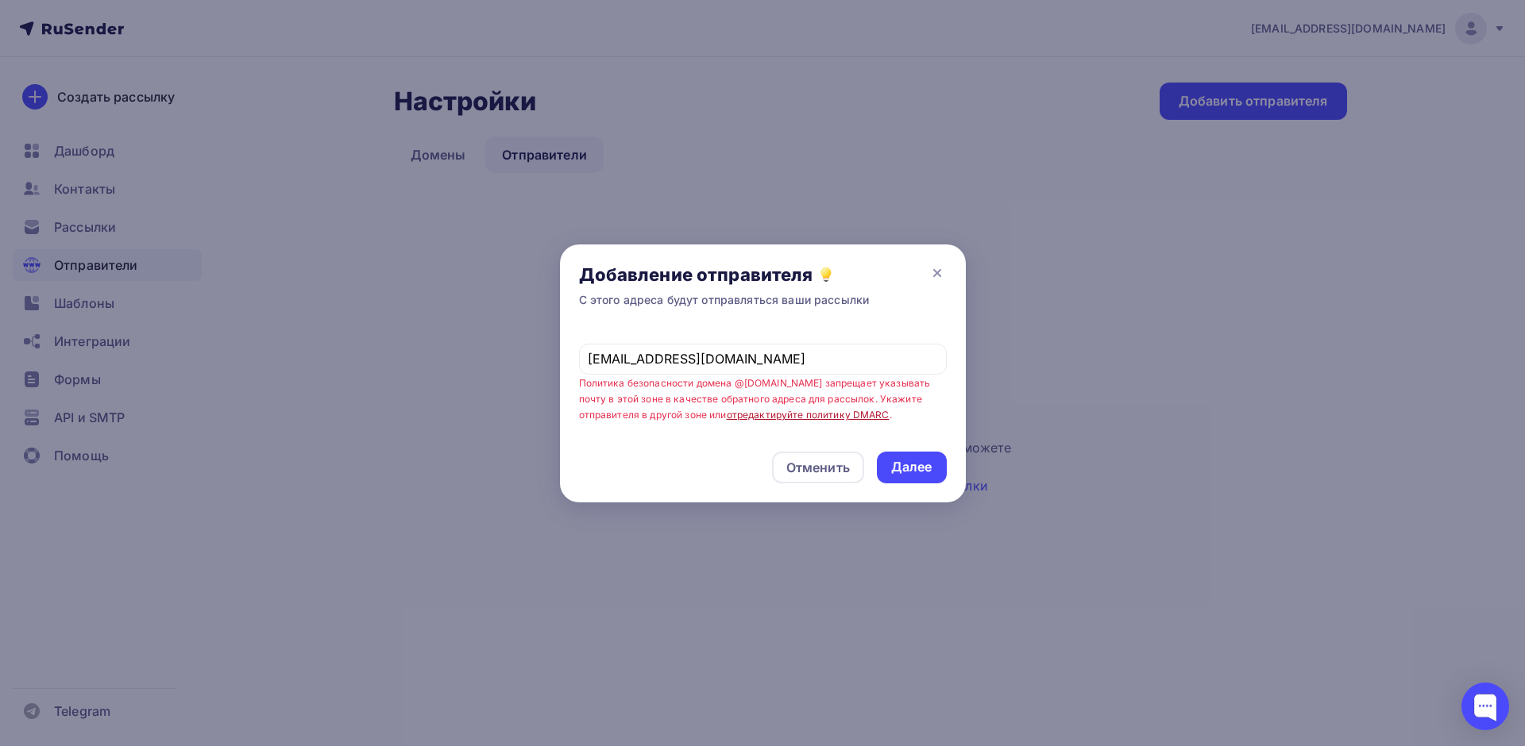
click at [796, 415] on link "отредактируйте политику DMARC" at bounding box center [808, 415] width 163 height 12
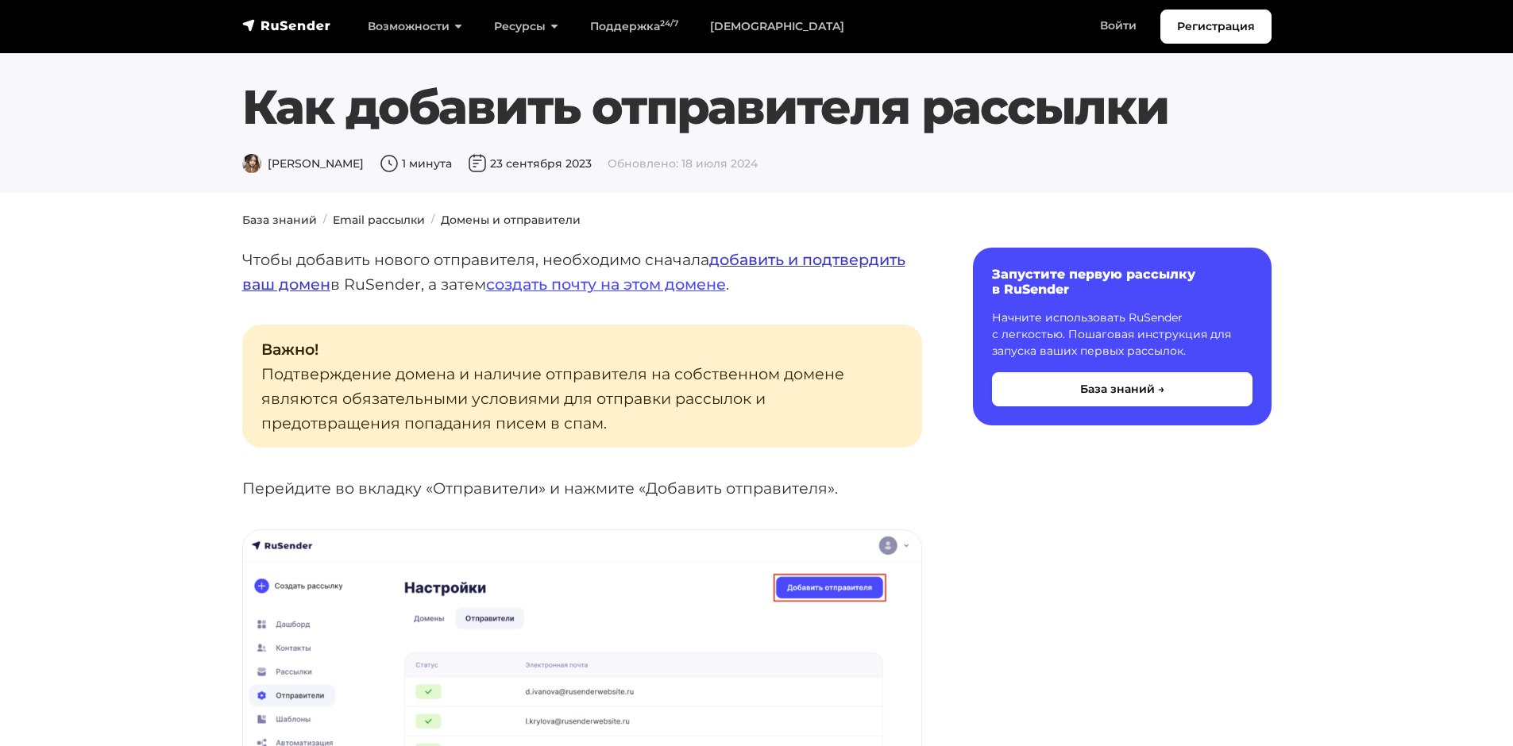
click at [309, 284] on link "добавить и подтвердить ваш домен" at bounding box center [573, 272] width 663 height 44
